Goal: Information Seeking & Learning: Learn about a topic

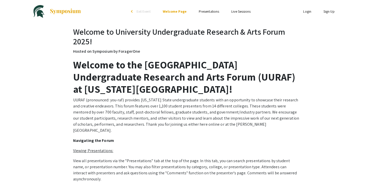
click at [210, 11] on link "Presentations" at bounding box center [209, 11] width 20 height 5
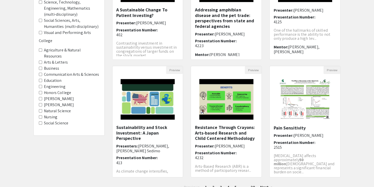
scroll to position [6, 0]
click at [56, 84] on label "Engineering" at bounding box center [55, 87] width 22 height 6
click at [42, 85] on input "Engineering" at bounding box center [40, 86] width 3 height 3
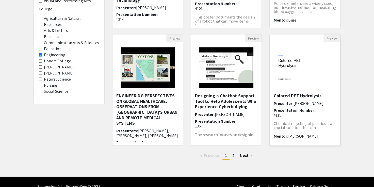
scroll to position [140, 0]
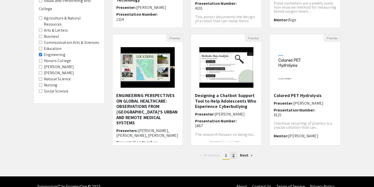
click at [232, 155] on link "page 2" at bounding box center [233, 156] width 7 height 8
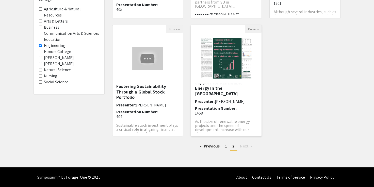
scroll to position [18, 0]
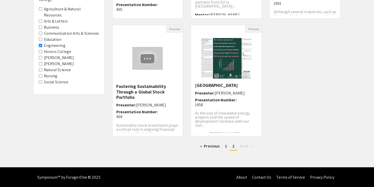
click at [39, 44] on input "Engineering" at bounding box center [40, 45] width 3 height 3
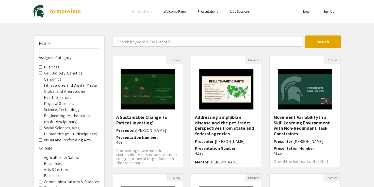
click at [63, 73] on label "Cell Biology, Genetics, Genomics" at bounding box center [71, 76] width 55 height 12
click at [42, 73] on Genomics "Cell Biology, Genetics, Genomics" at bounding box center [40, 73] width 3 height 3
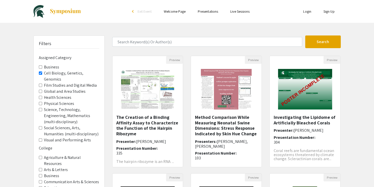
click at [70, 107] on label "Science, Technology, Engineering, Mathematics (multi-disciplinary)" at bounding box center [71, 116] width 55 height 18
click at [42, 108] on \(multi-disciplinary\) "Science, Technology, Engineering, Mathematics (multi-disciplinary)" at bounding box center [40, 109] width 3 height 3
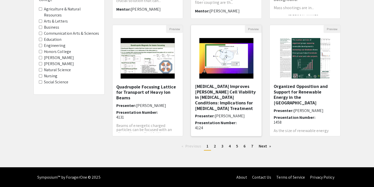
scroll to position [6, 0]
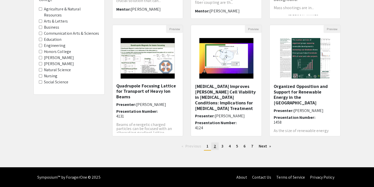
click at [215, 145] on span "2" at bounding box center [215, 146] width 2 height 5
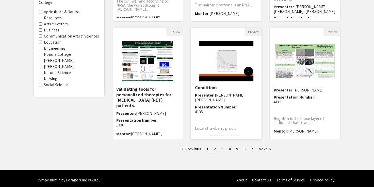
scroll to position [24, 0]
click at [221, 149] on span "3" at bounding box center [222, 148] width 2 height 5
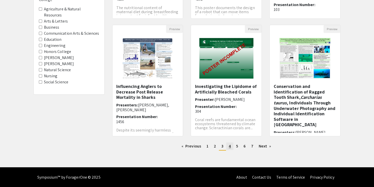
click at [231, 148] on link "page 4" at bounding box center [229, 147] width 7 height 8
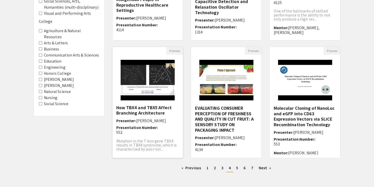
scroll to position [13, 0]
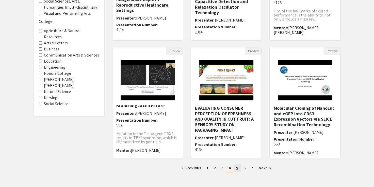
click at [235, 167] on link "page 5" at bounding box center [237, 169] width 7 height 8
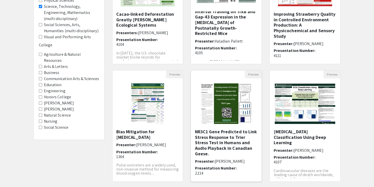
scroll to position [133, 0]
